Goal: Find specific page/section: Find specific page/section

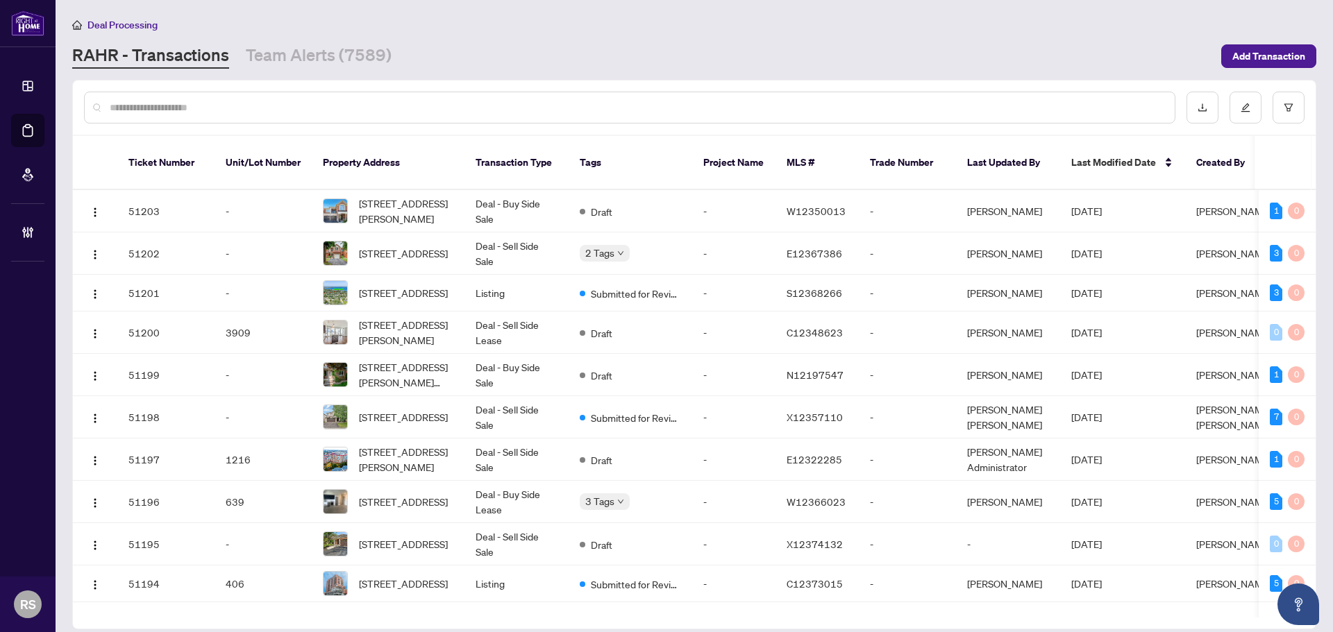
click at [139, 103] on input "text" at bounding box center [637, 107] width 1054 height 15
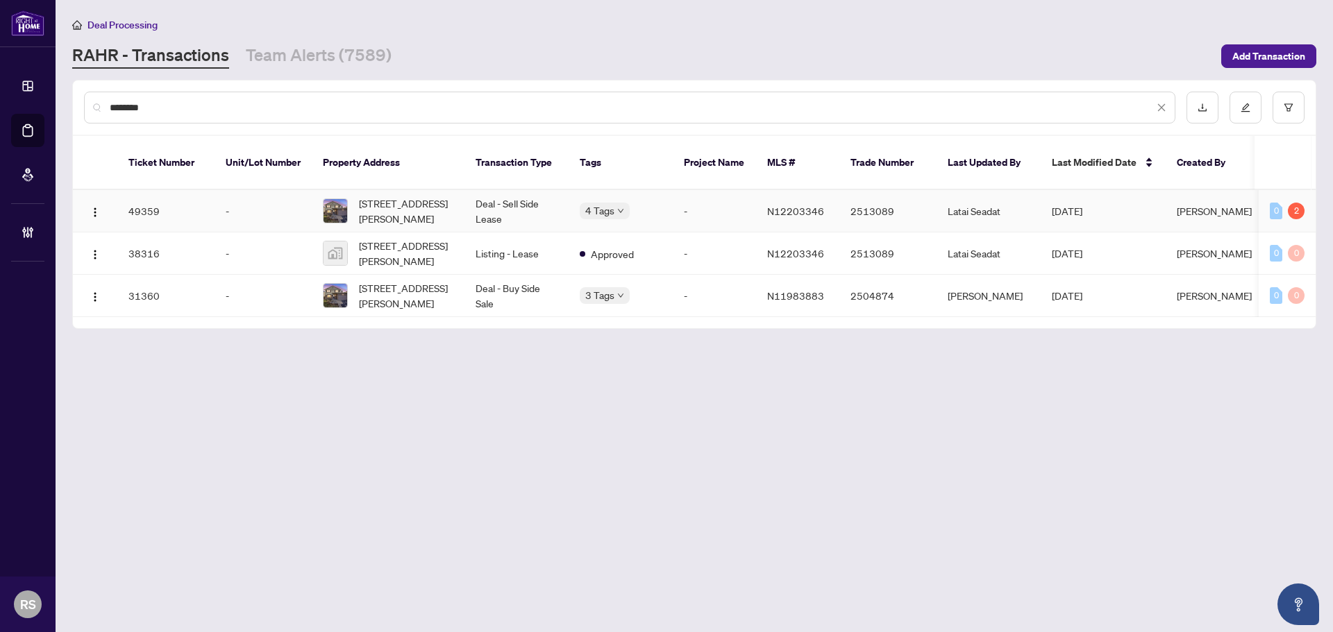
type input "********"
click at [510, 199] on td "Deal - Sell Side Lease" at bounding box center [516, 211] width 104 height 42
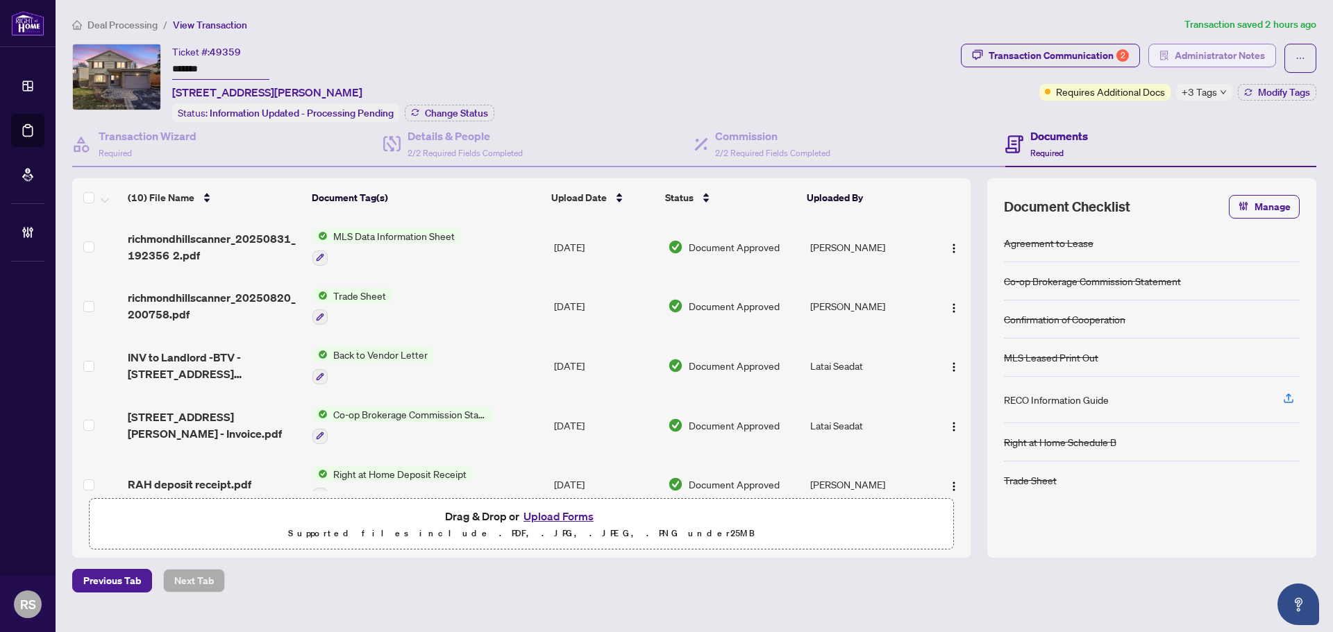
click at [1240, 58] on span "Administrator Notes" at bounding box center [1219, 55] width 90 height 22
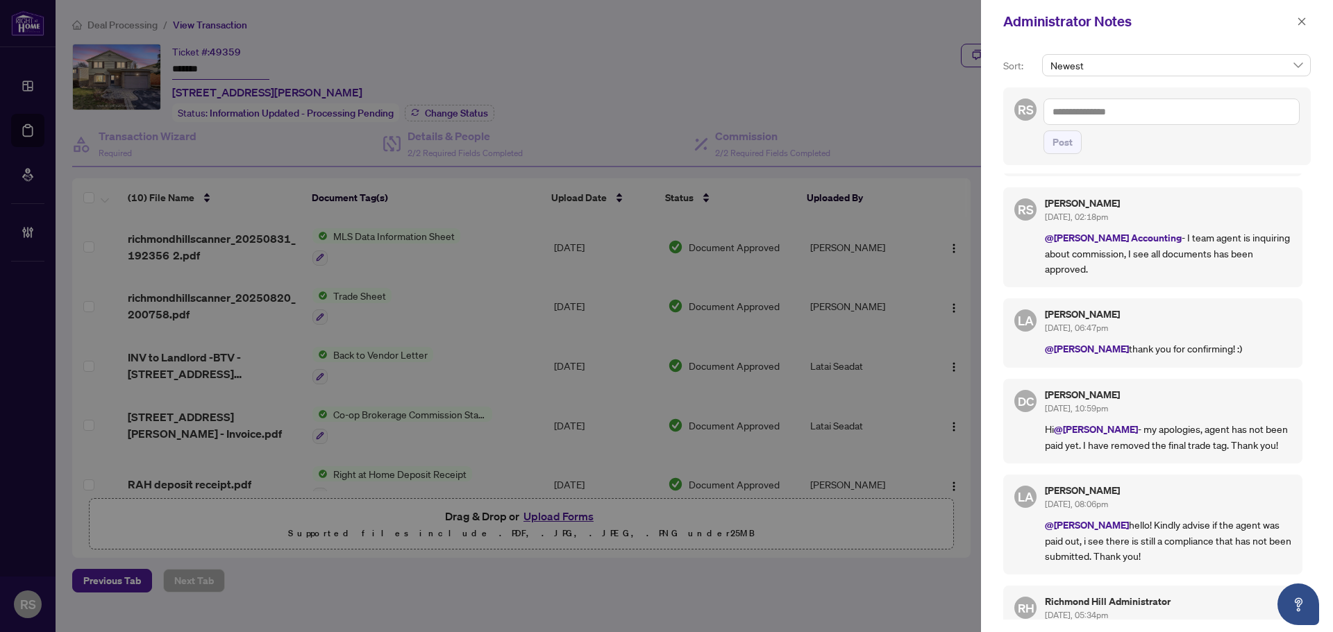
scroll to position [278, 0]
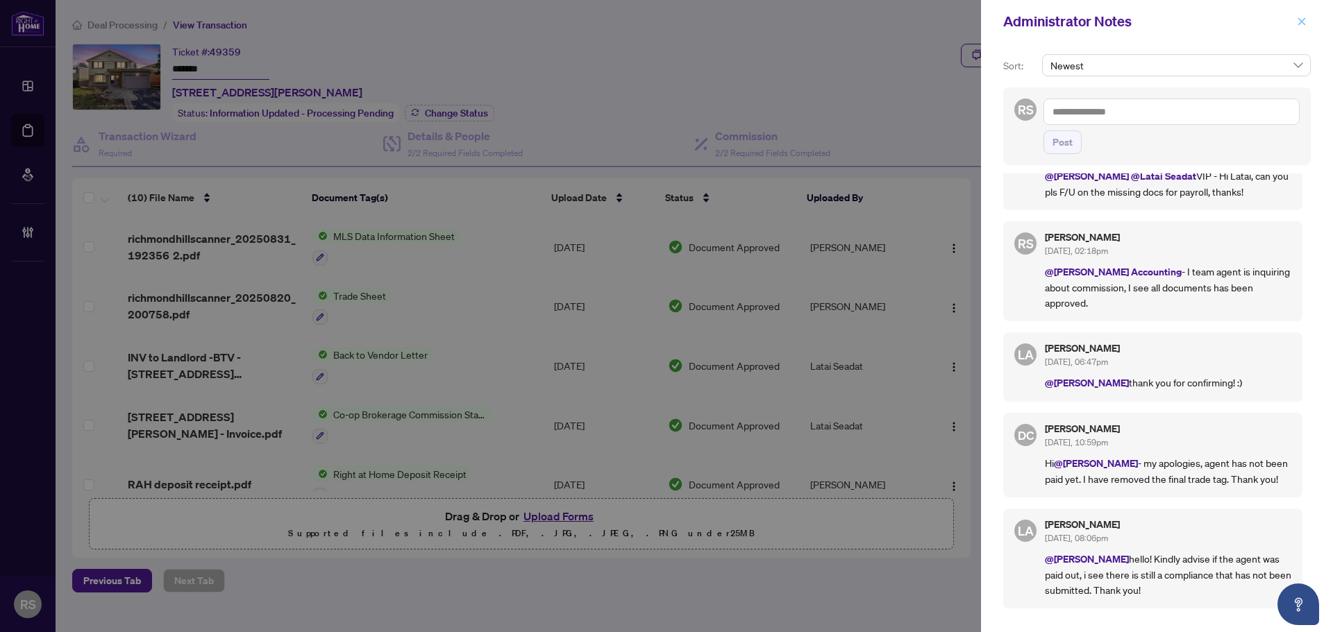
click at [1302, 22] on icon "close" at bounding box center [1302, 21] width 8 height 8
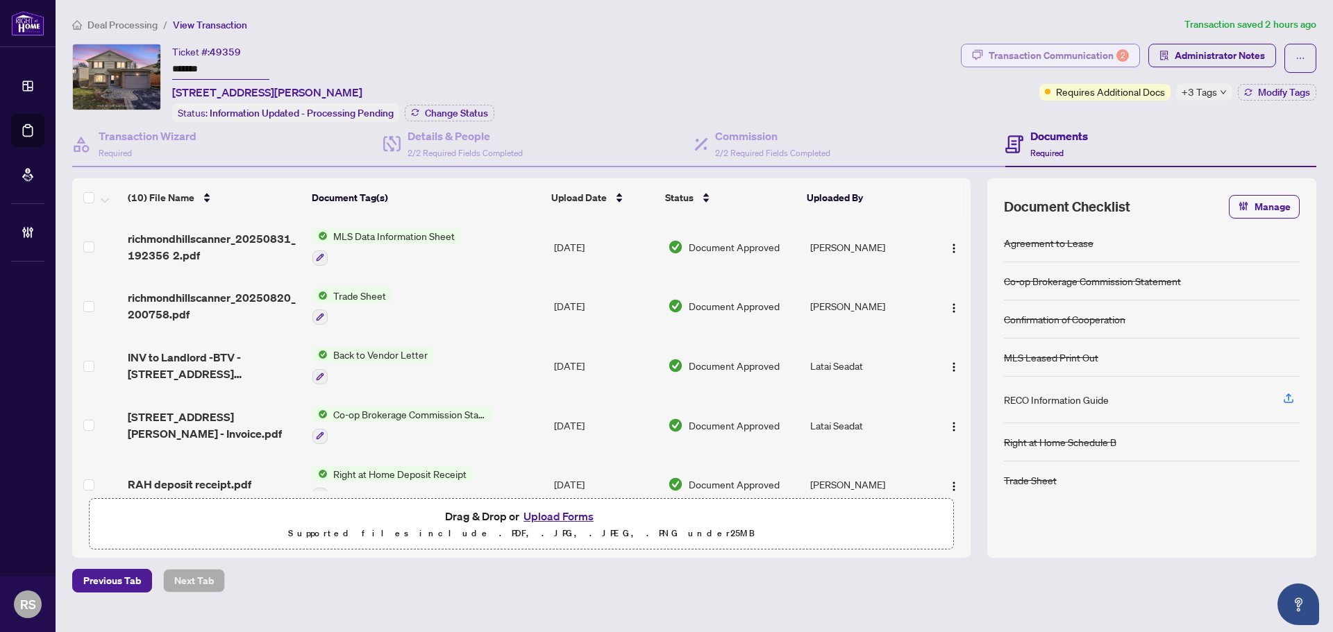
click at [1024, 58] on div "Transaction Communication 2" at bounding box center [1058, 55] width 140 height 22
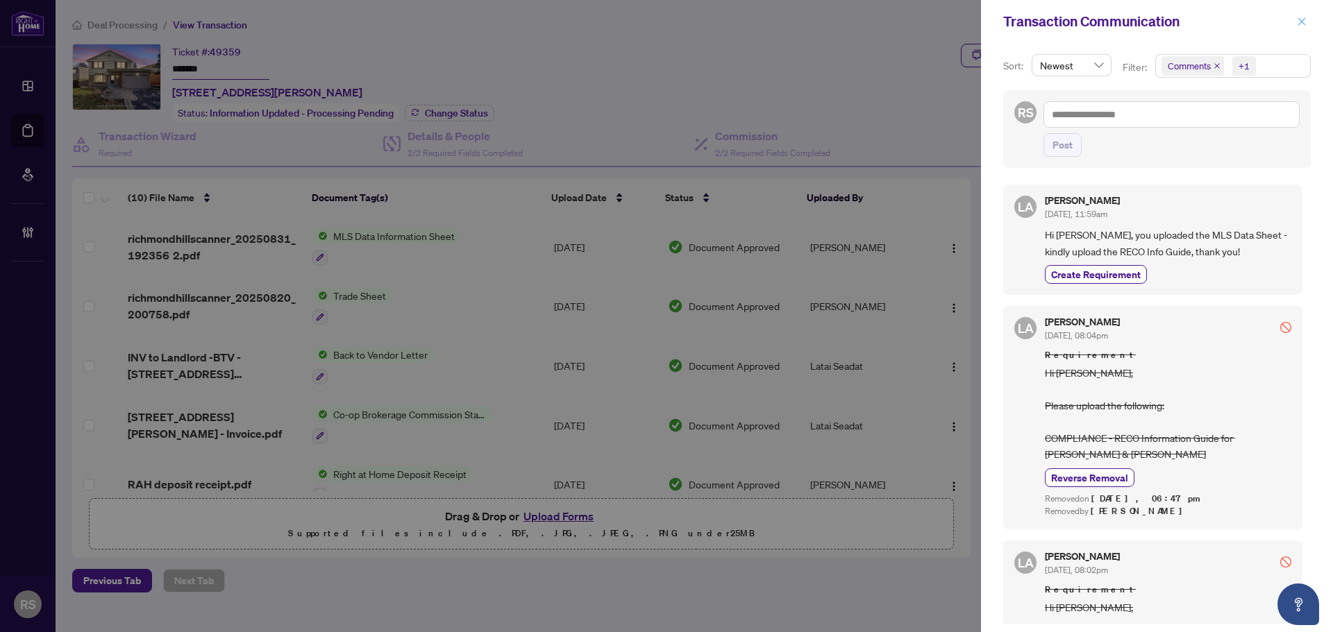
click at [1301, 22] on icon "close" at bounding box center [1302, 21] width 8 height 8
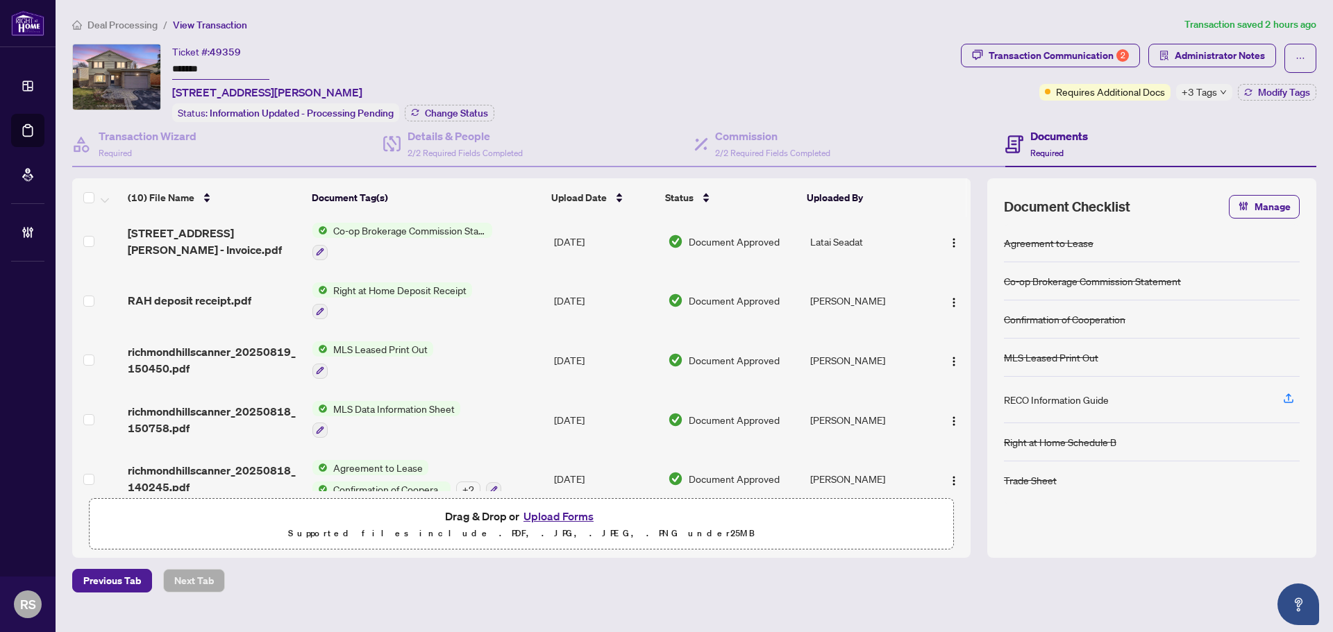
scroll to position [323, 0]
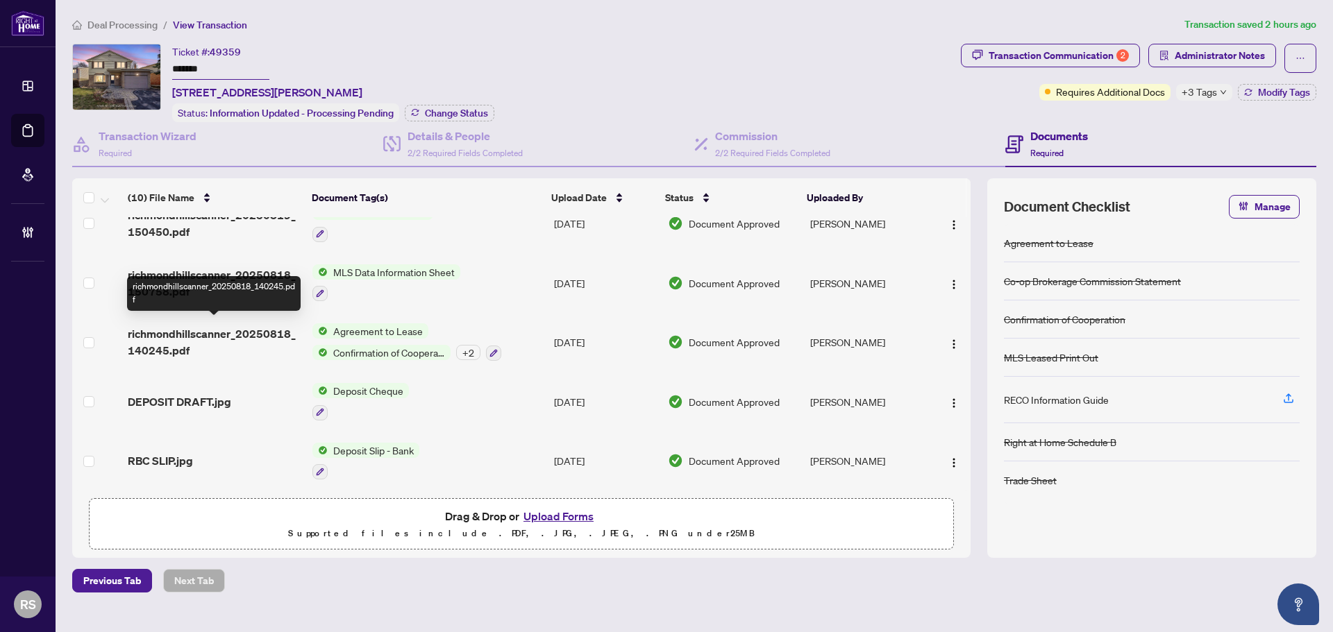
click at [205, 326] on span "richmondhillscanner_20250818_140245.pdf" at bounding box center [215, 342] width 174 height 33
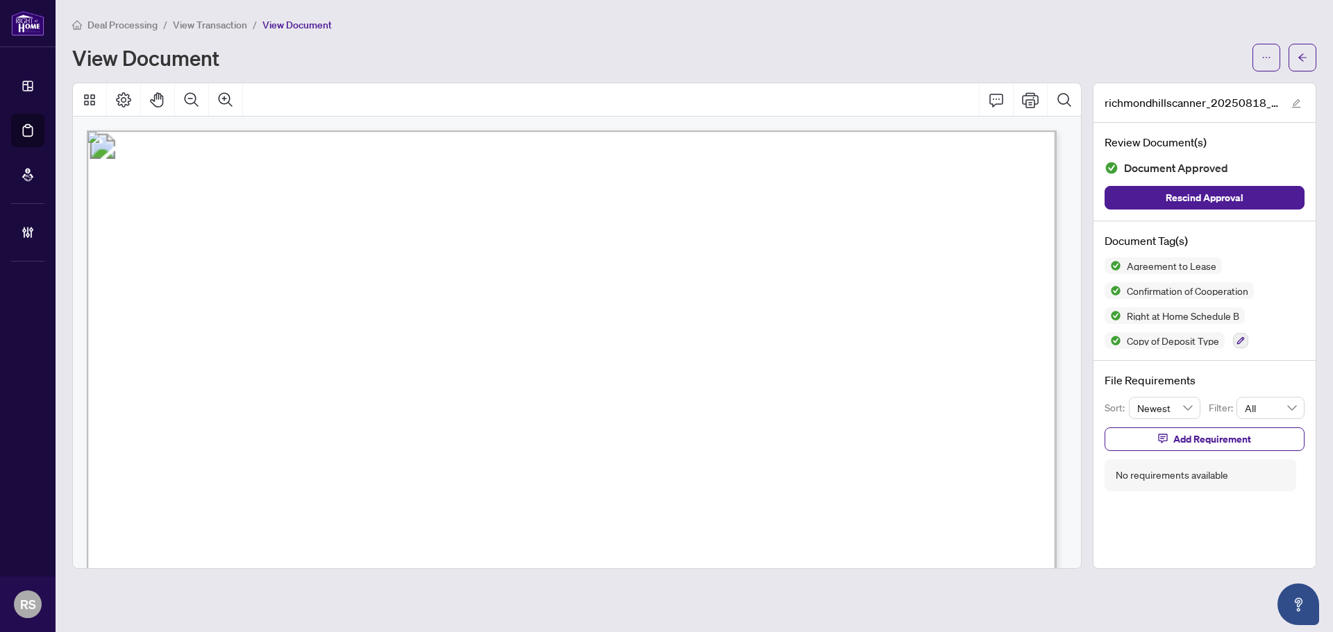
click at [224, 31] on li "View Transaction" at bounding box center [210, 25] width 74 height 16
click at [216, 22] on span "View Transaction" at bounding box center [210, 25] width 74 height 12
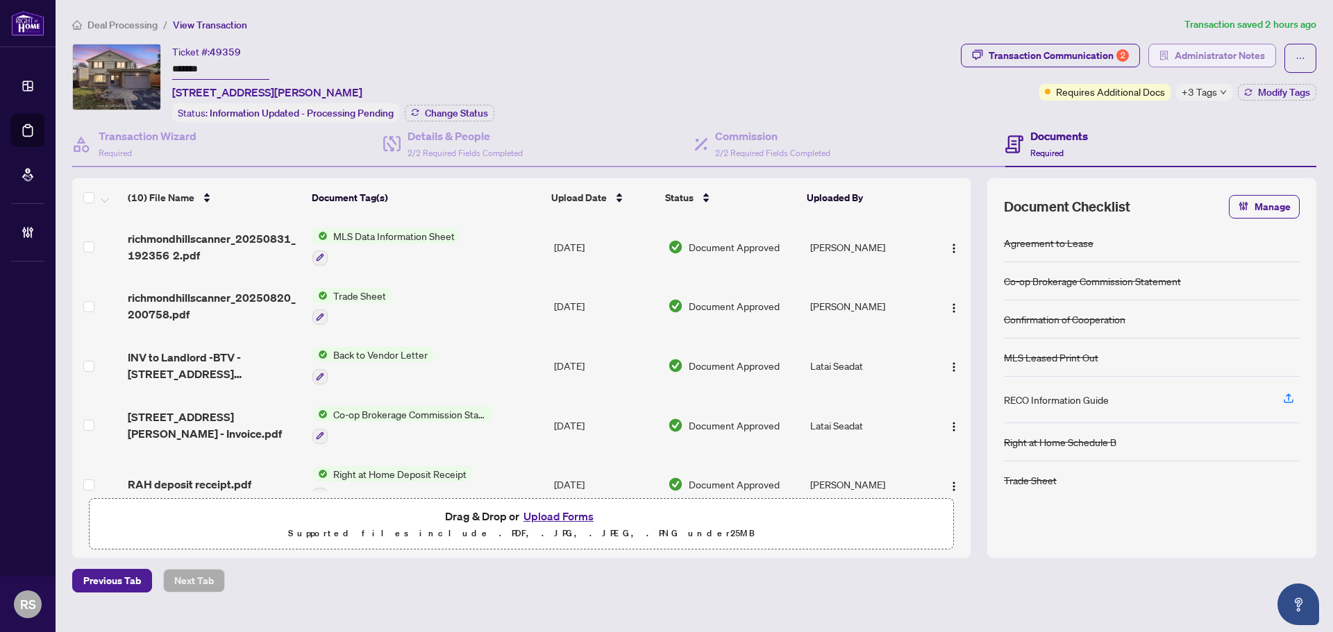
click at [1229, 57] on span "Administrator Notes" at bounding box center [1219, 55] width 90 height 22
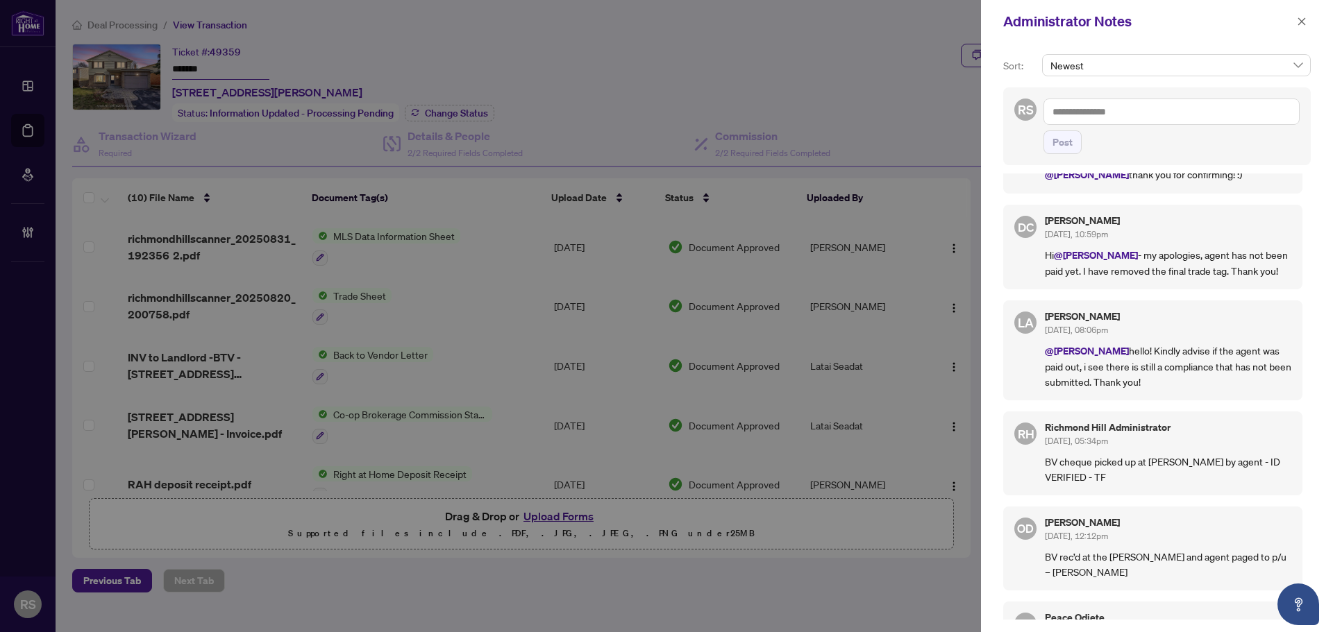
scroll to position [555, 0]
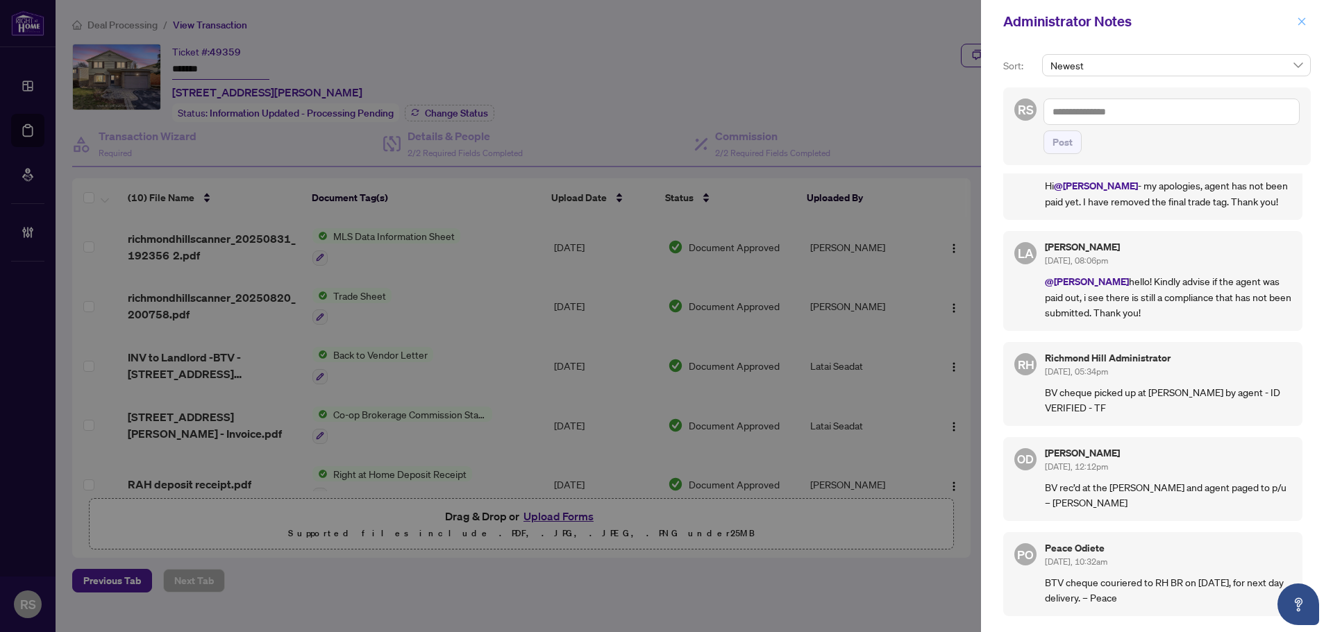
click at [1304, 22] on icon "close" at bounding box center [1302, 22] width 10 height 10
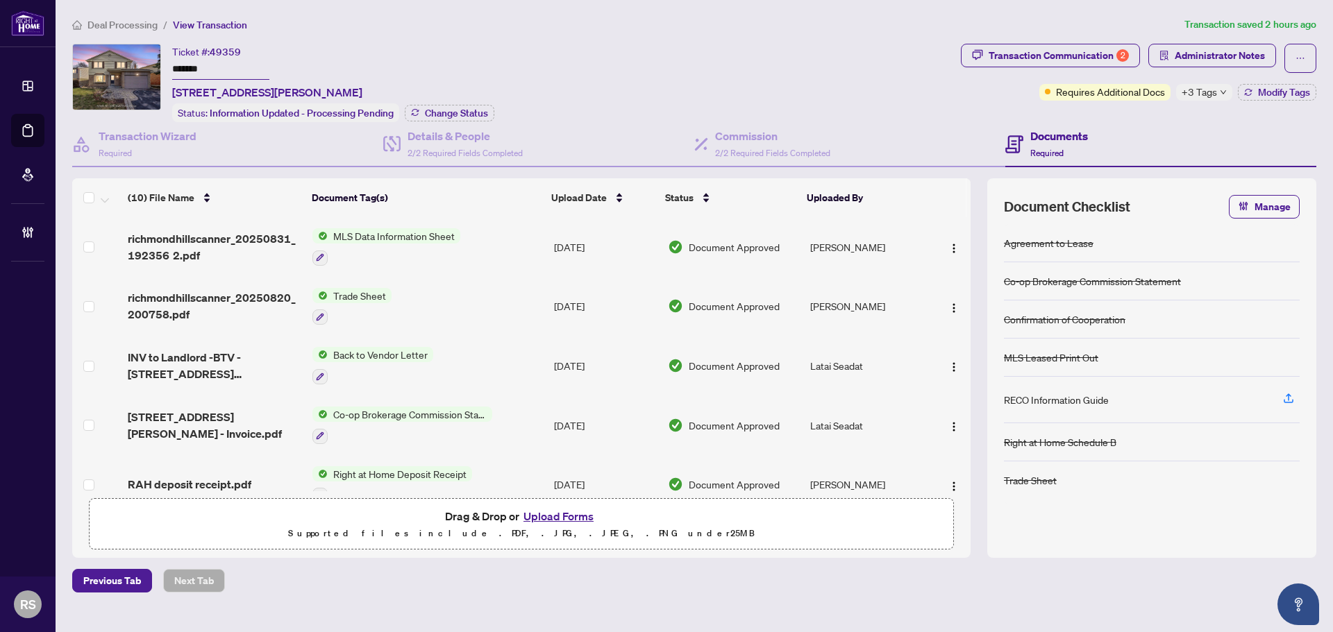
click at [125, 27] on span "Deal Processing" at bounding box center [122, 25] width 70 height 12
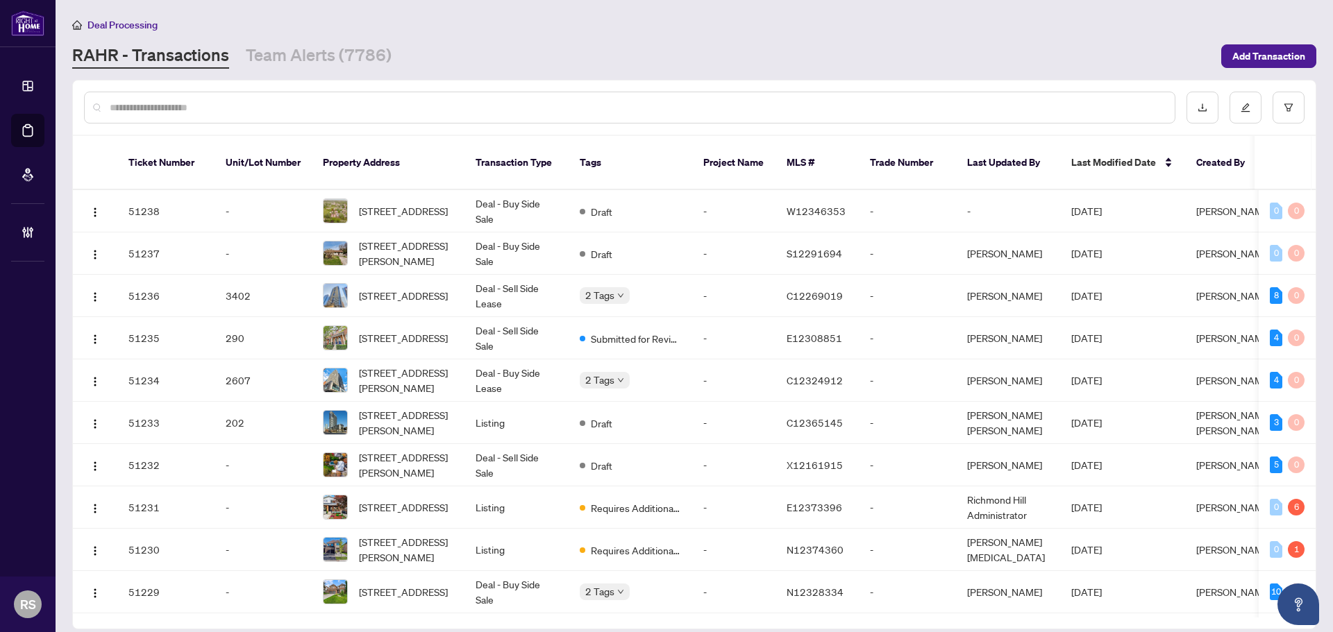
click at [1278, 16] on main "Deal Processing [PERSON_NAME] - Transactions Team Alerts (7786) Add Transaction…" at bounding box center [694, 316] width 1277 height 632
